Goal: Task Accomplishment & Management: Use online tool/utility

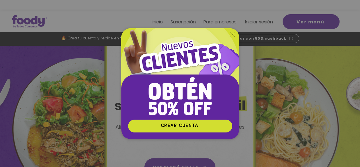
click at [233, 34] on icon "Volver al sitio" at bounding box center [233, 34] width 5 height 5
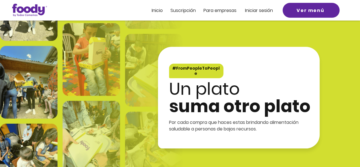
scroll to position [1062, 0]
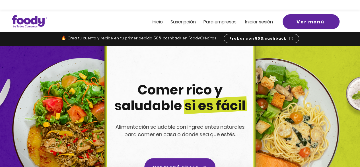
click at [197, 15] on div at bounding box center [180, 21] width 360 height 21
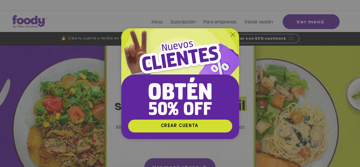
click at [232, 35] on icon "Volver al sitio" at bounding box center [233, 34] width 5 height 5
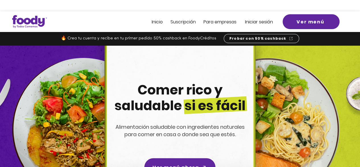
click at [226, 16] on div at bounding box center [180, 21] width 360 height 21
